Goal: Information Seeking & Learning: Find contact information

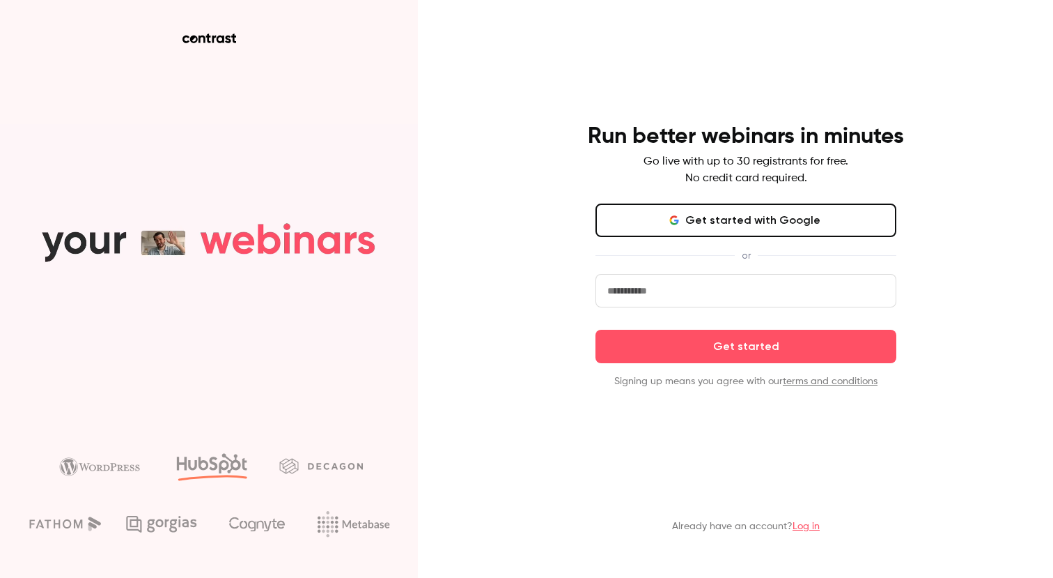
click at [806, 522] on link "Log in" at bounding box center [806, 526] width 27 height 10
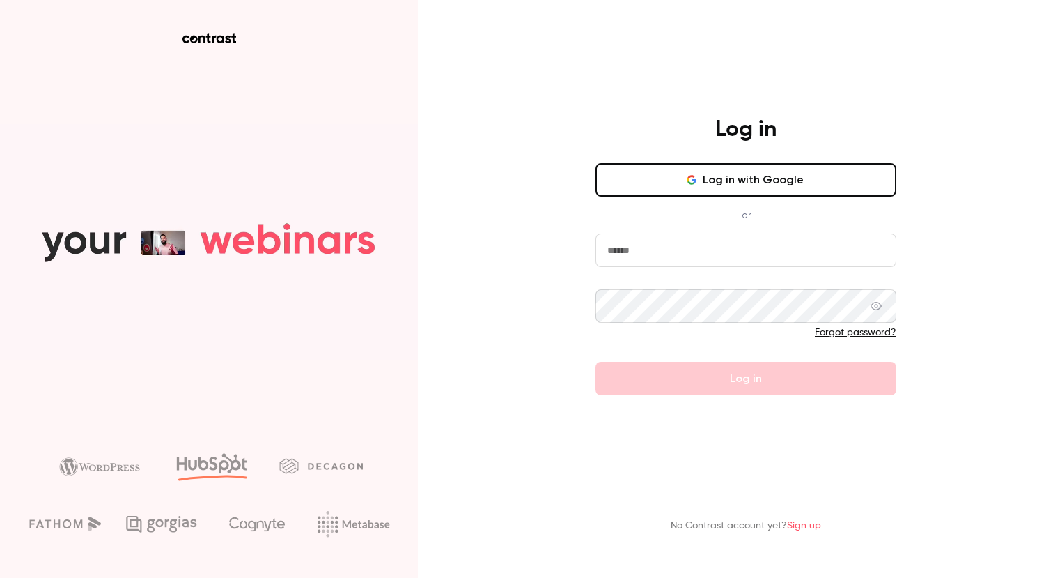
type input "**********"
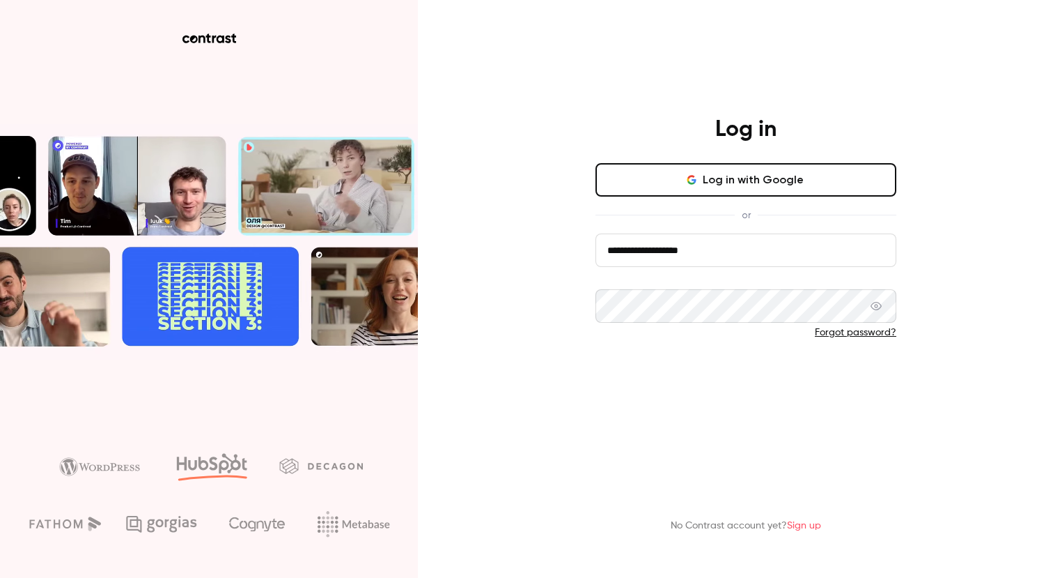
click at [746, 370] on button "Log in" at bounding box center [746, 378] width 301 height 33
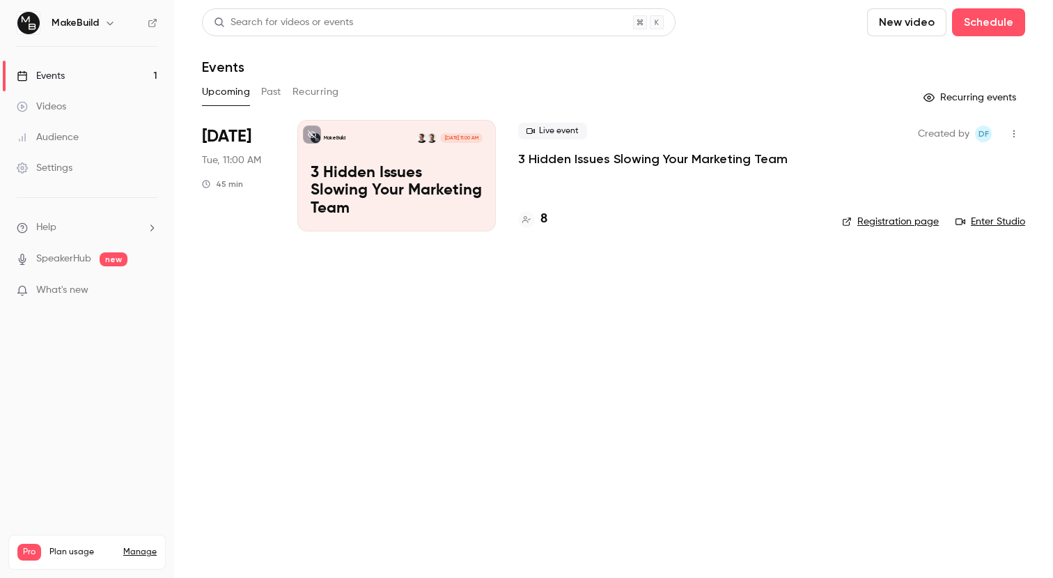
click at [579, 163] on p "3 Hidden Issues Slowing Your Marketing Team" at bounding box center [653, 158] width 270 height 17
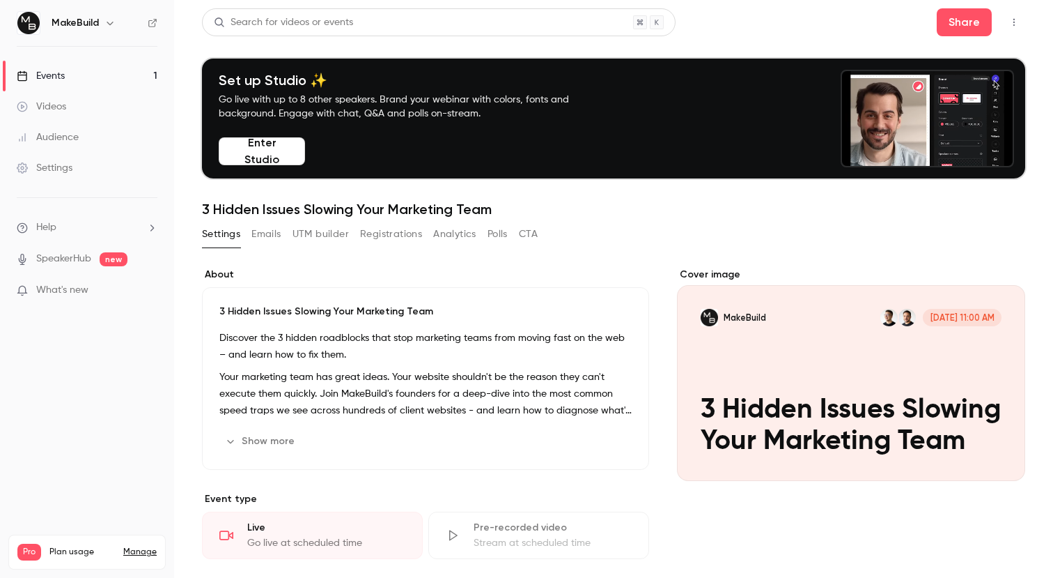
click at [398, 228] on button "Registrations" at bounding box center [391, 234] width 62 height 22
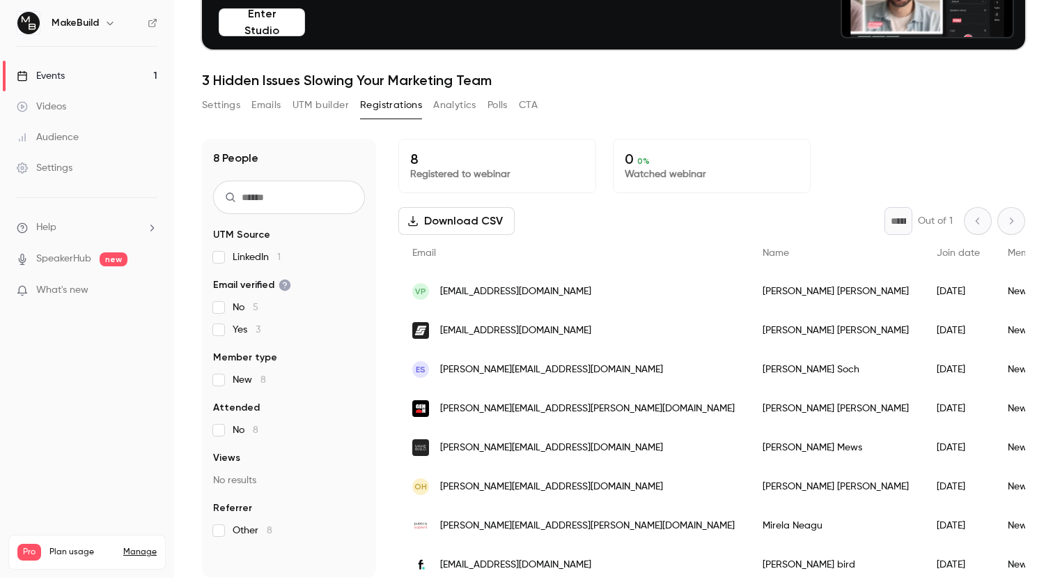
scroll to position [132, 0]
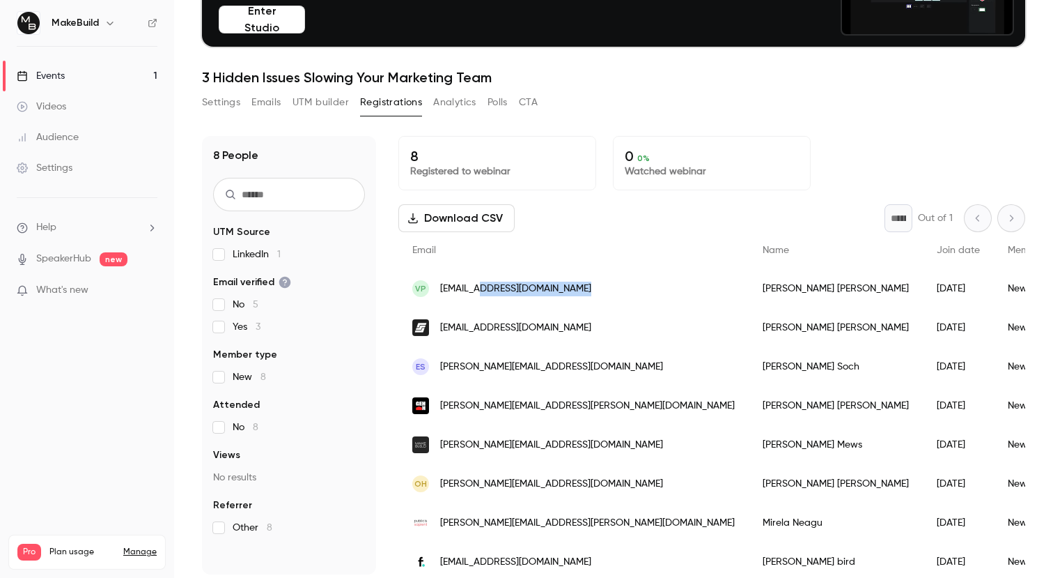
drag, startPoint x: 591, startPoint y: 286, endPoint x: 483, endPoint y: 290, distance: 108.1
click at [483, 290] on div "VP [EMAIL_ADDRESS][DOMAIN_NAME]" at bounding box center [573, 288] width 350 height 39
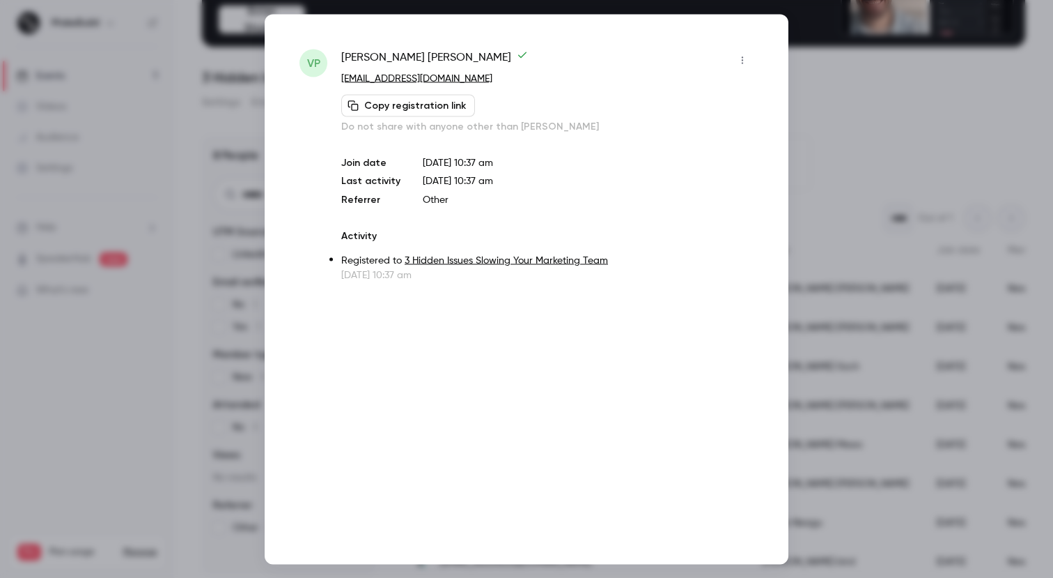
click at [888, 93] on div at bounding box center [526, 289] width 1053 height 578
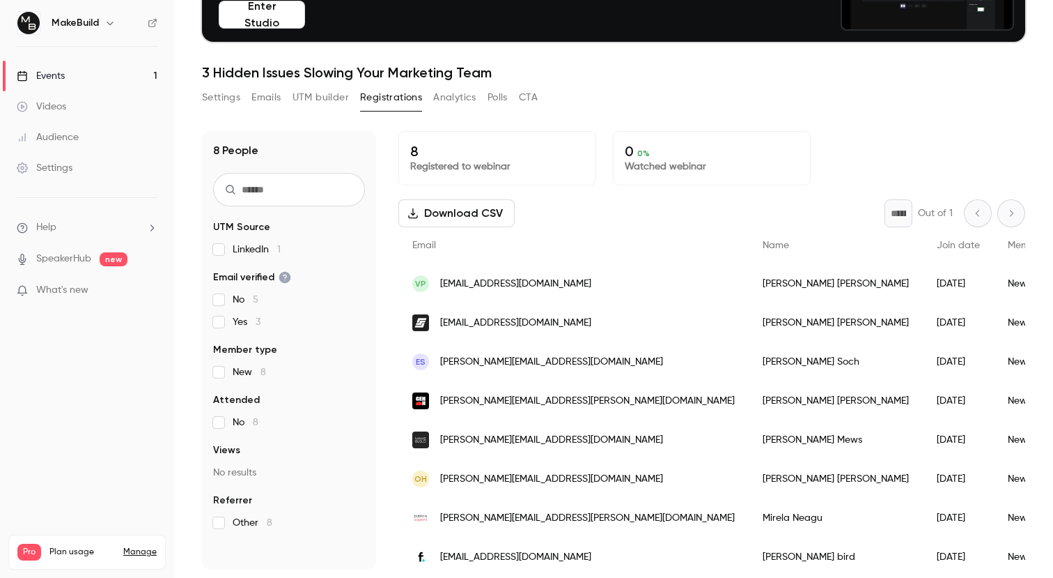
scroll to position [7, 0]
